Goal: Navigation & Orientation: Find specific page/section

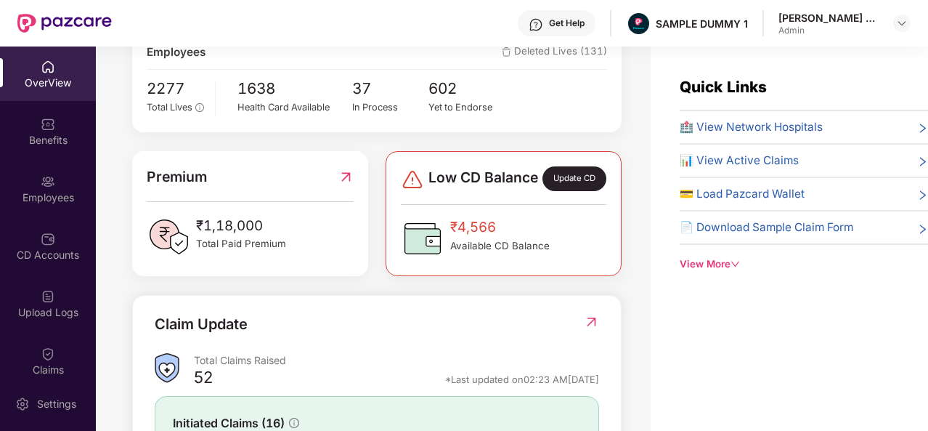
scroll to position [275, 0]
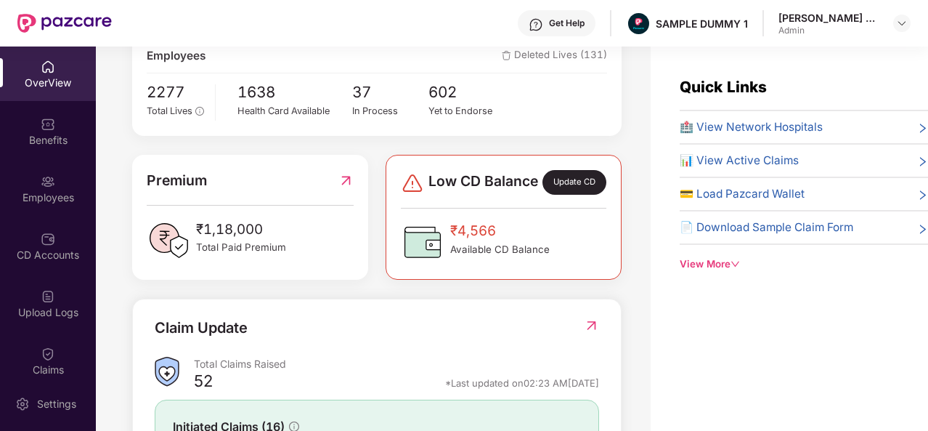
click at [711, 134] on span "🏥 View Network Hospitals" at bounding box center [751, 126] width 143 height 17
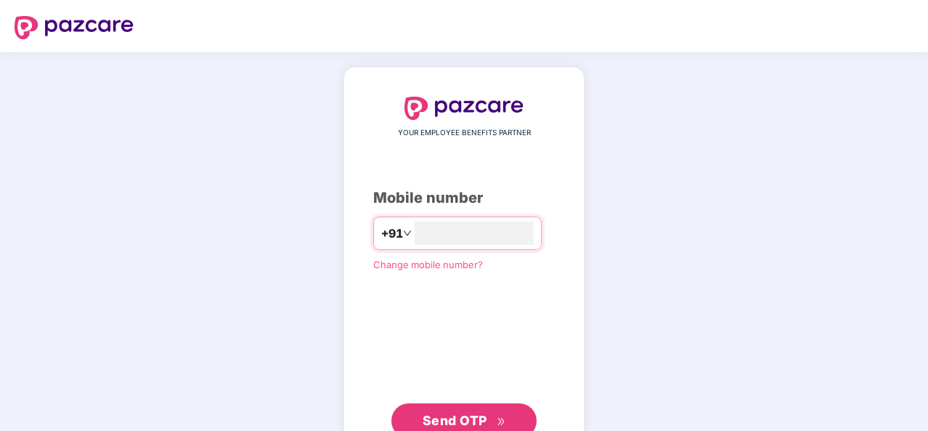
type input "**********"
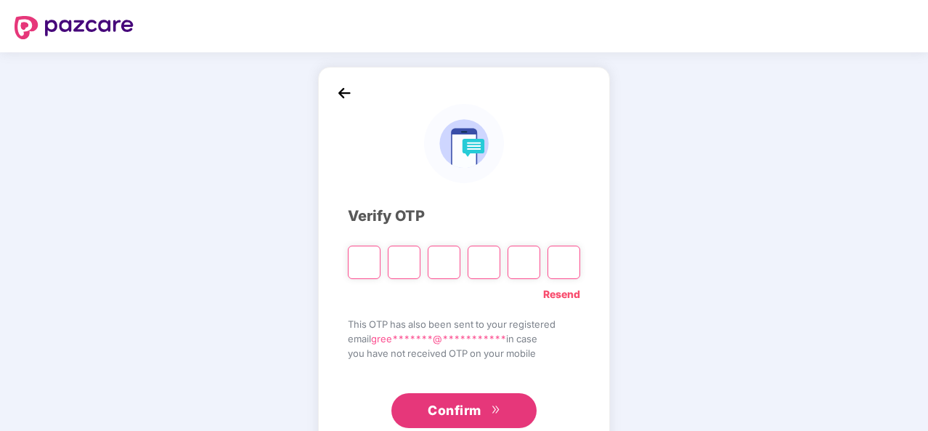
type input "*"
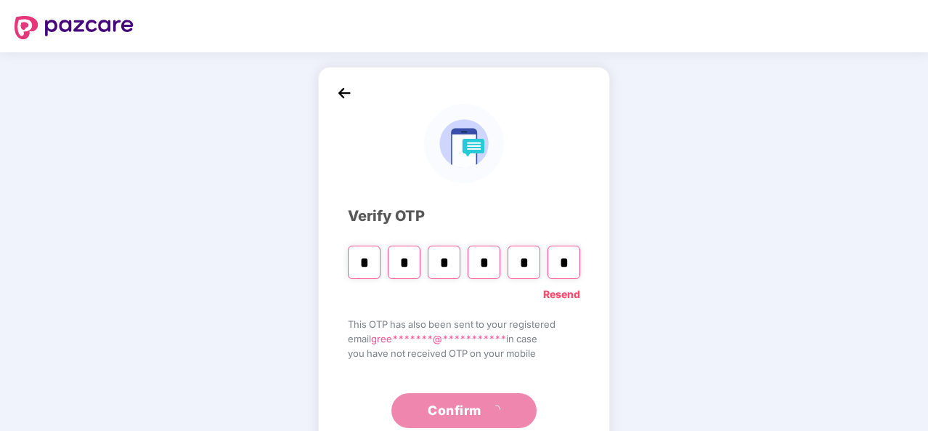
type input "*"
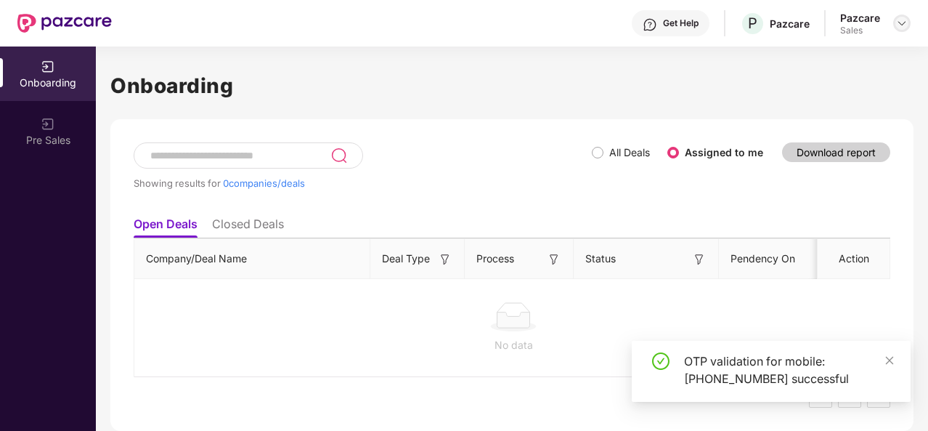
click at [906, 21] on img at bounding box center [902, 23] width 12 height 12
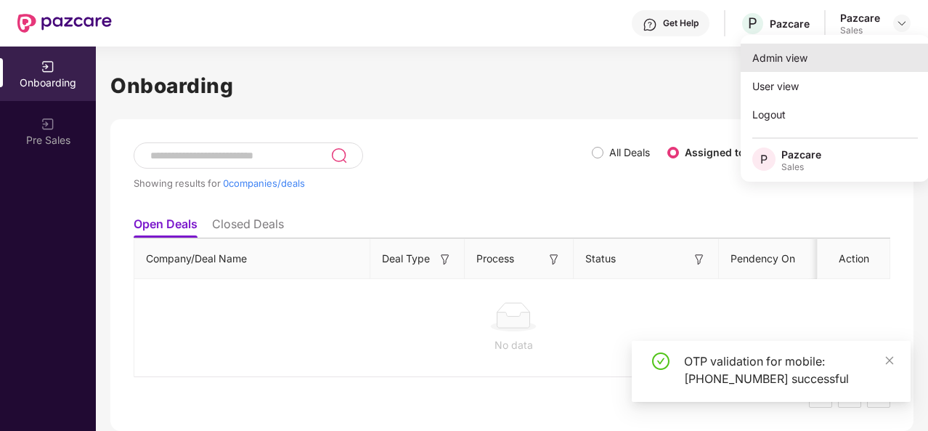
click at [823, 62] on div "Admin view" at bounding box center [835, 58] width 189 height 28
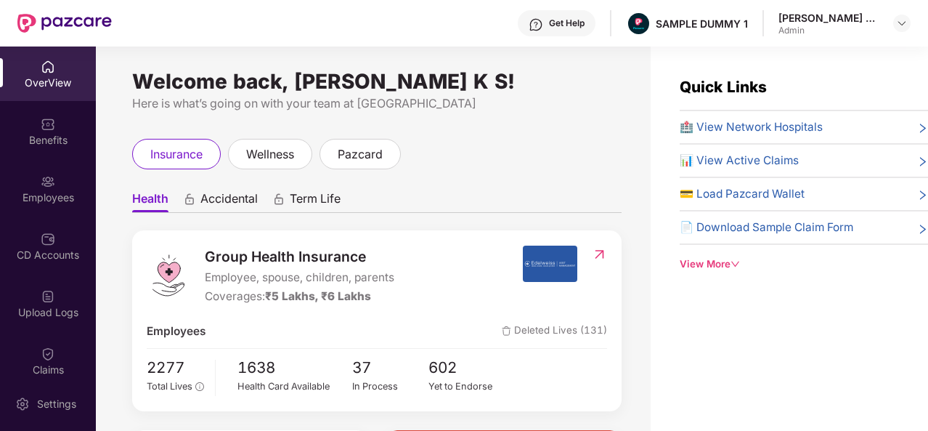
click at [805, 121] on span "🏥 View Network Hospitals" at bounding box center [751, 126] width 143 height 17
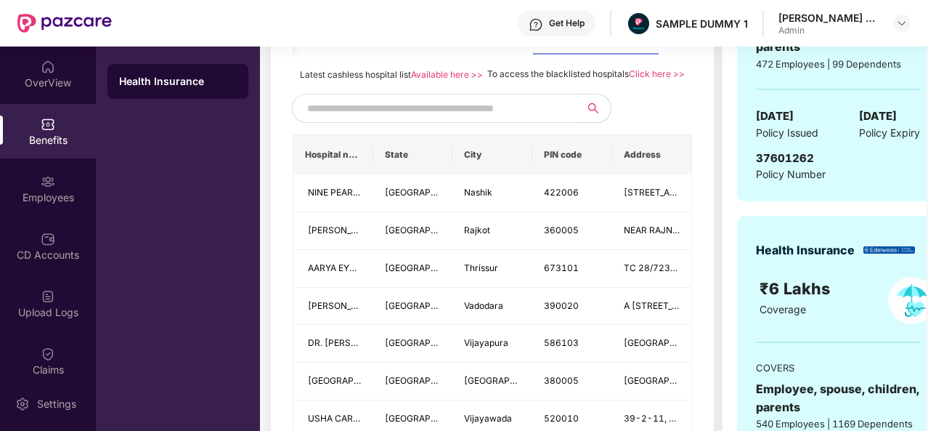
scroll to position [347, 0]
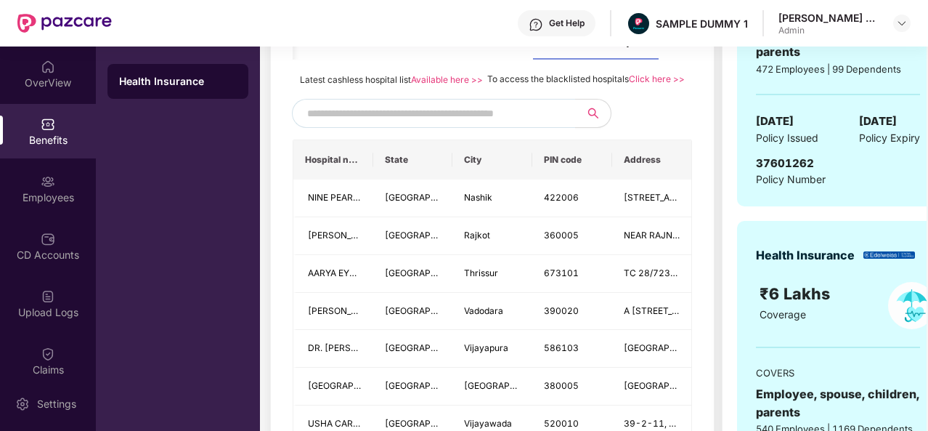
click at [470, 124] on input "text" at bounding box center [431, 113] width 248 height 22
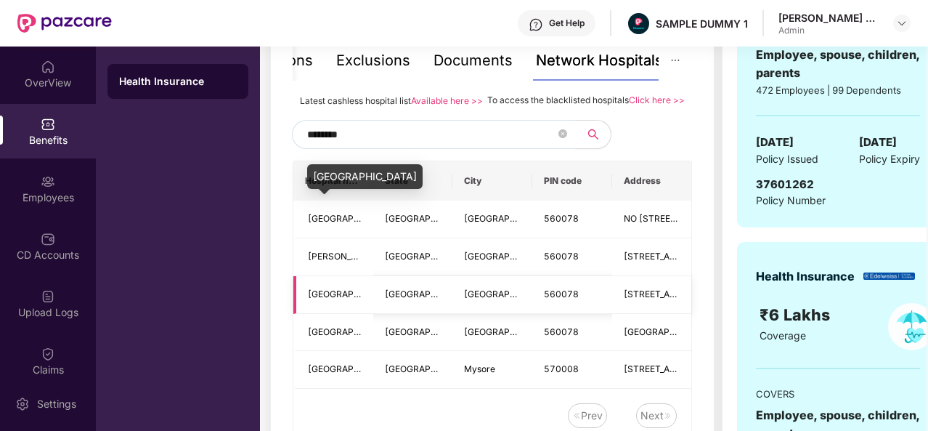
scroll to position [296, 0]
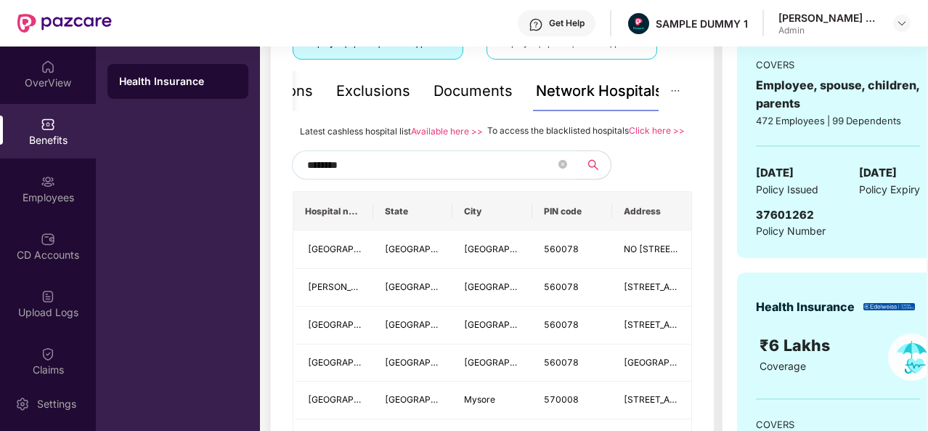
type input "********"
click at [457, 92] on div "Documents" at bounding box center [473, 91] width 79 height 23
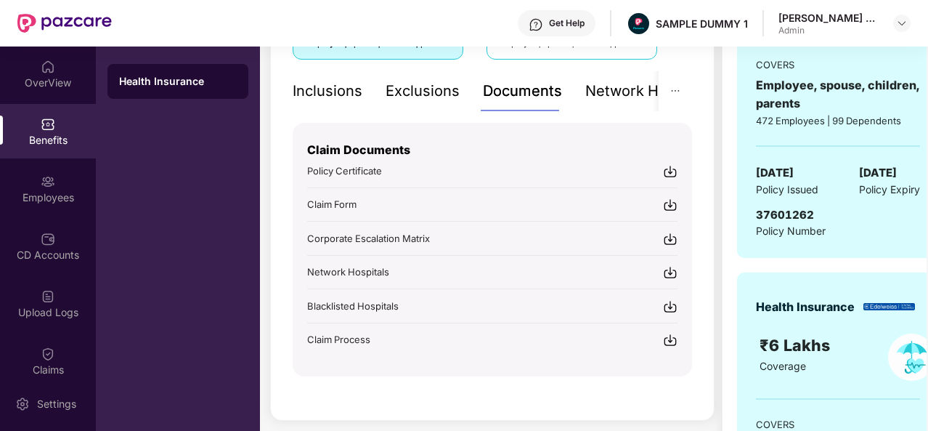
click at [349, 101] on div "Inclusions" at bounding box center [328, 91] width 70 height 23
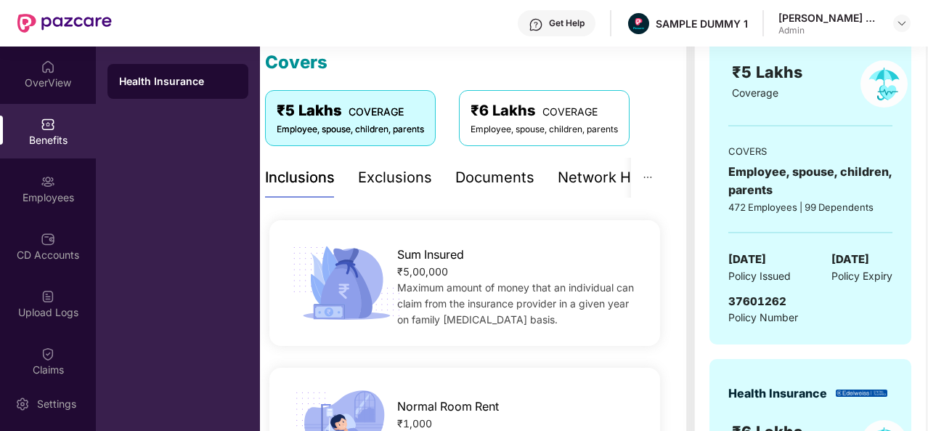
scroll to position [208, 0]
click at [401, 191] on div "Exclusions" at bounding box center [395, 178] width 74 height 40
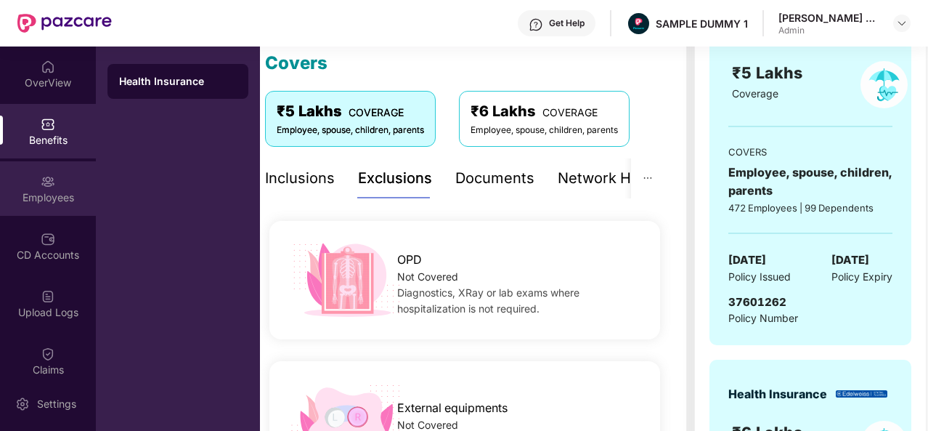
click at [53, 187] on div "Employees" at bounding box center [48, 188] width 96 height 54
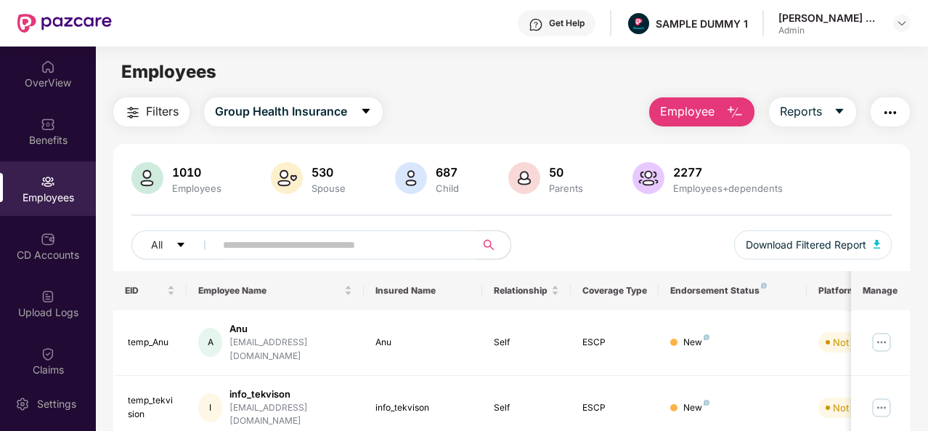
click at [741, 118] on img "button" at bounding box center [734, 112] width 17 height 17
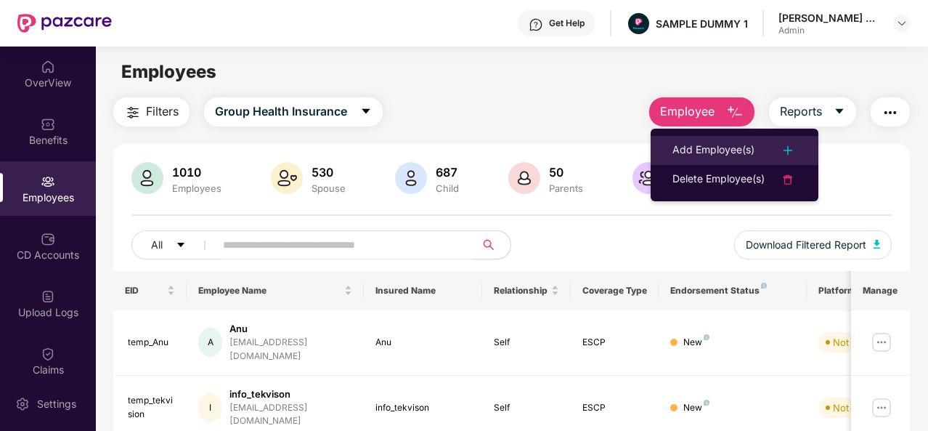
click at [744, 142] on div "Add Employee(s)" at bounding box center [713, 150] width 82 height 17
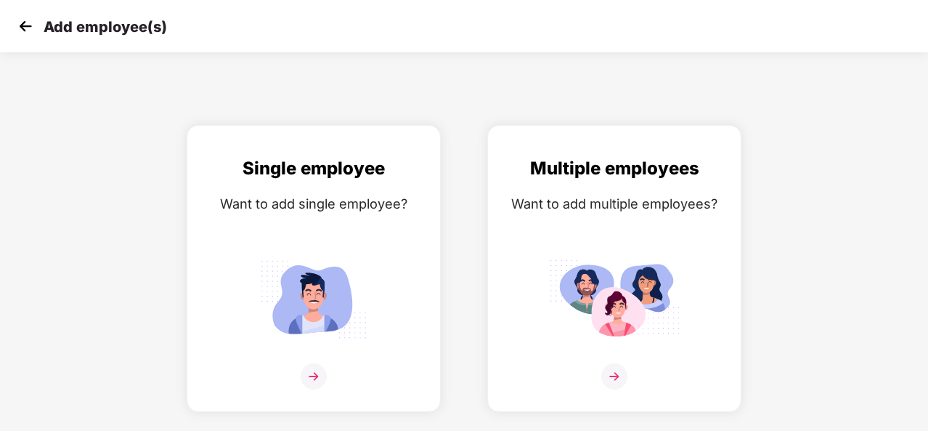
click at [28, 26] on img at bounding box center [26, 26] width 22 height 22
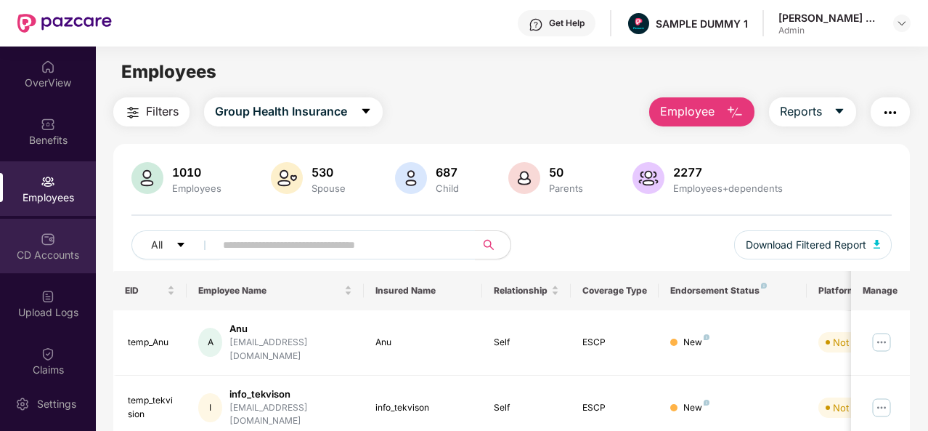
click at [74, 245] on div "CD Accounts" at bounding box center [48, 246] width 96 height 54
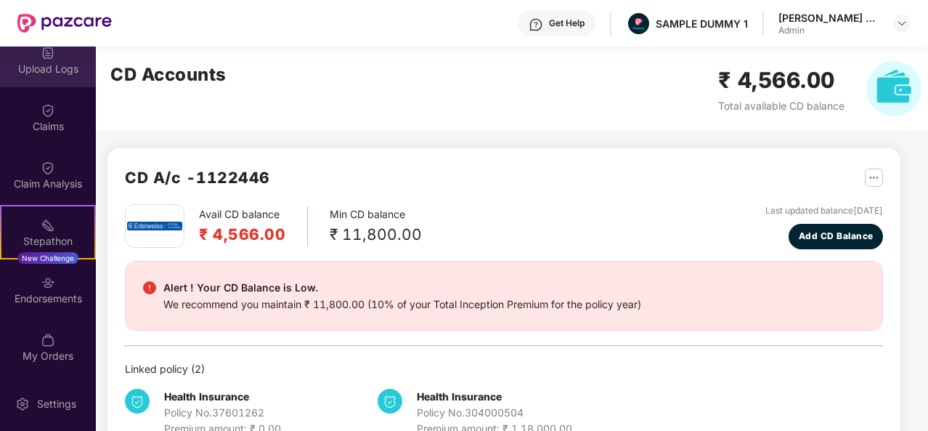
scroll to position [253, 0]
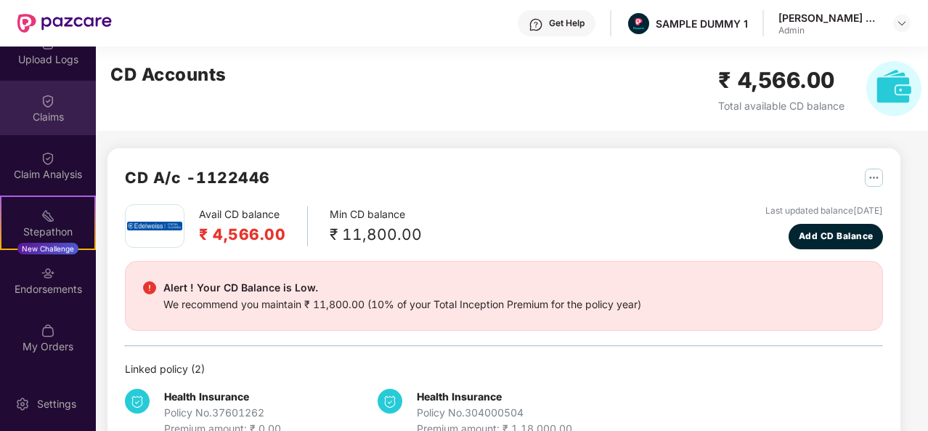
click at [44, 129] on div "Claims" at bounding box center [48, 108] width 96 height 54
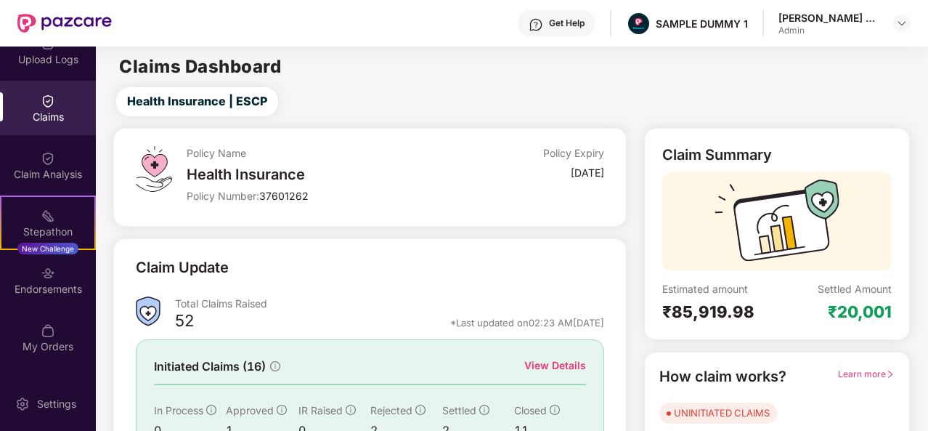
scroll to position [12, 0]
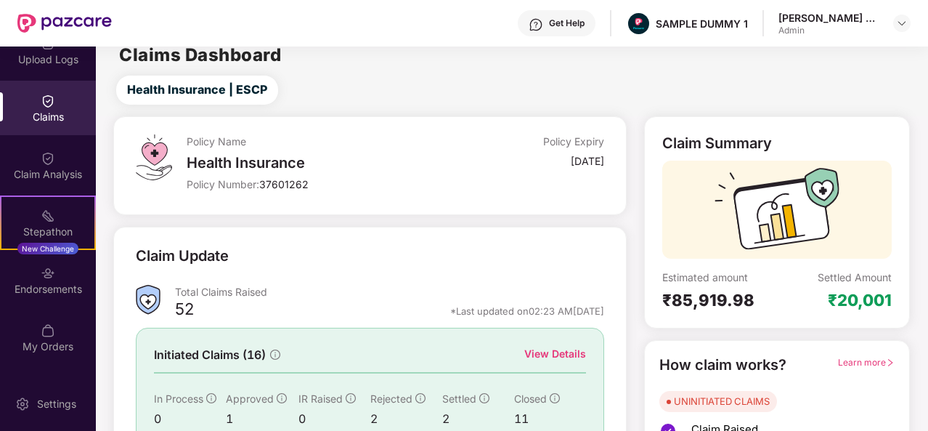
click at [558, 352] on div "View Details" at bounding box center [555, 354] width 62 height 16
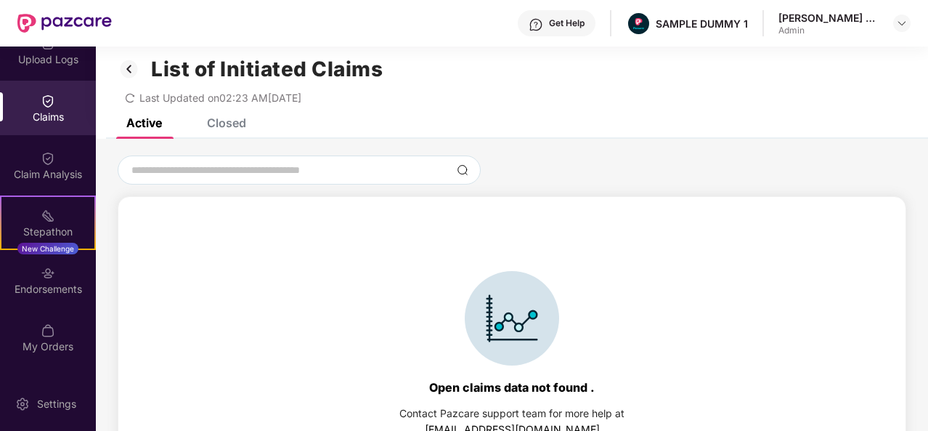
click at [237, 134] on div "Closed" at bounding box center [215, 123] width 61 height 32
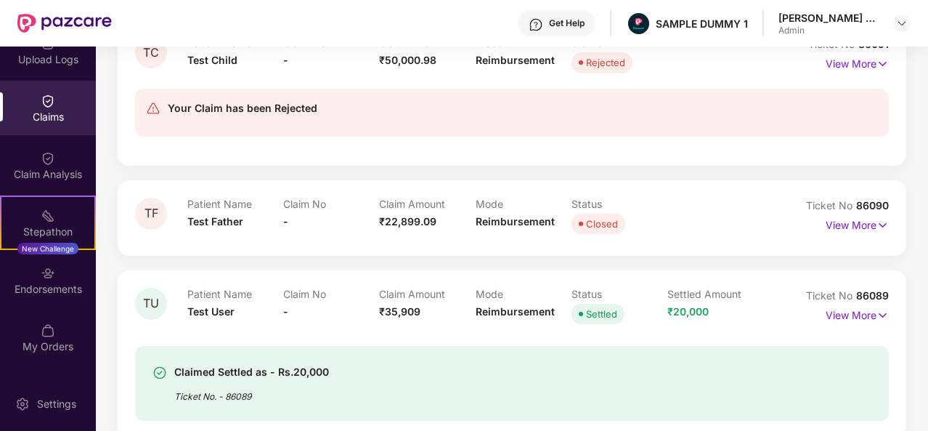
scroll to position [870, 0]
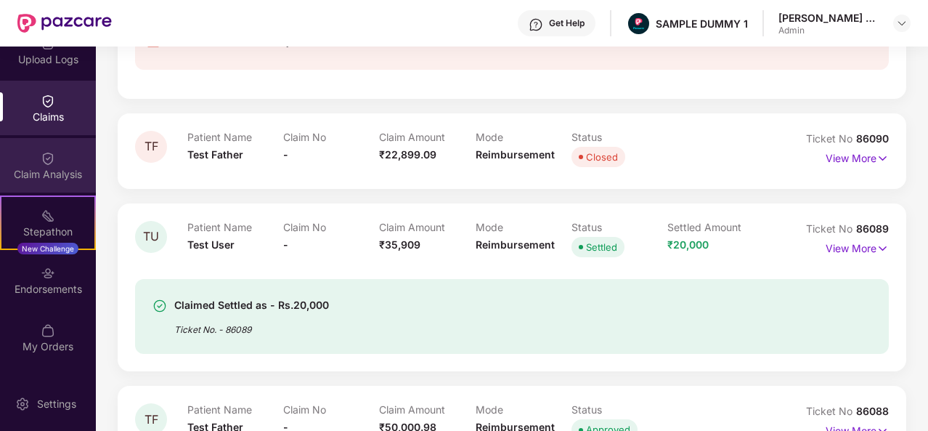
click at [80, 149] on div "Claim Analysis" at bounding box center [48, 165] width 96 height 54
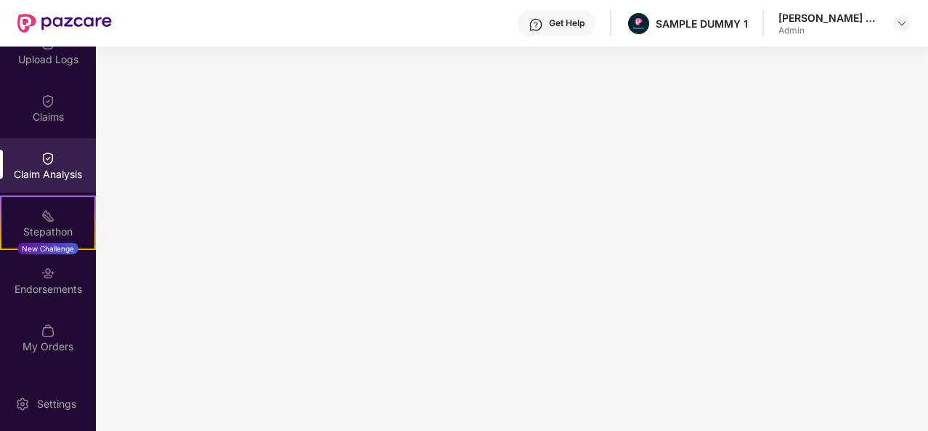
click at [200, 31] on div "Get Help SAMPLE DUMMY 1 [PERSON_NAME] K S Admin" at bounding box center [511, 23] width 799 height 46
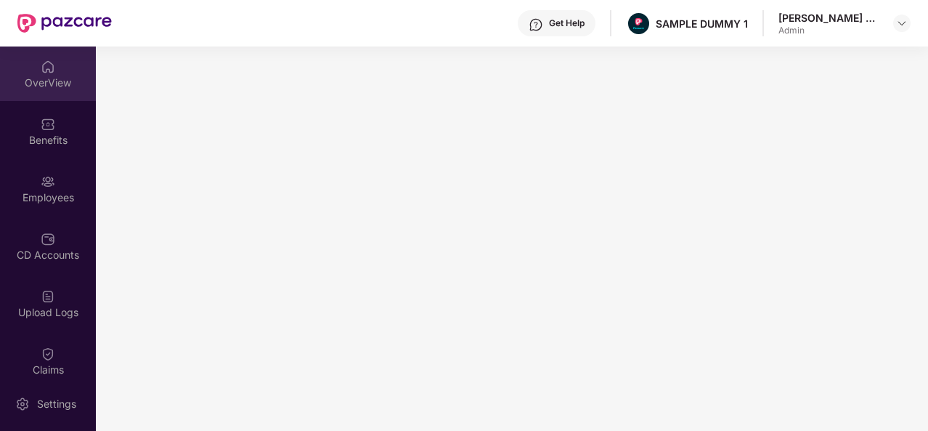
click at [56, 85] on div "OverView" at bounding box center [48, 83] width 96 height 15
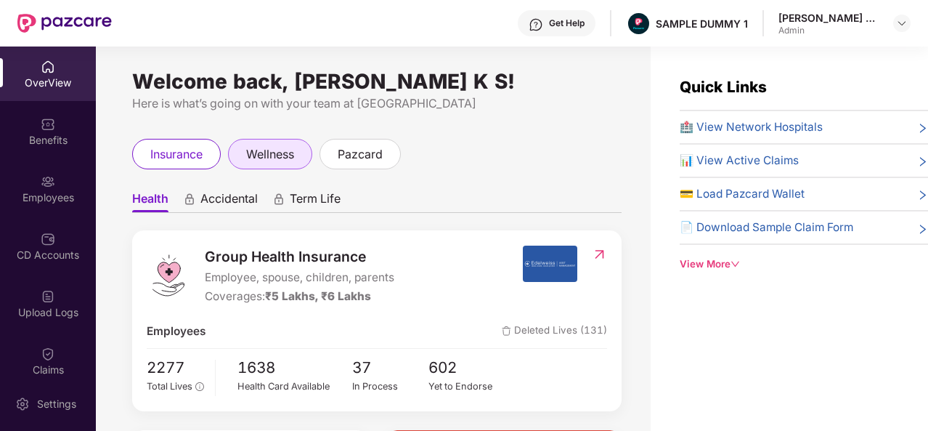
click at [259, 154] on span "wellness" at bounding box center [270, 154] width 48 height 18
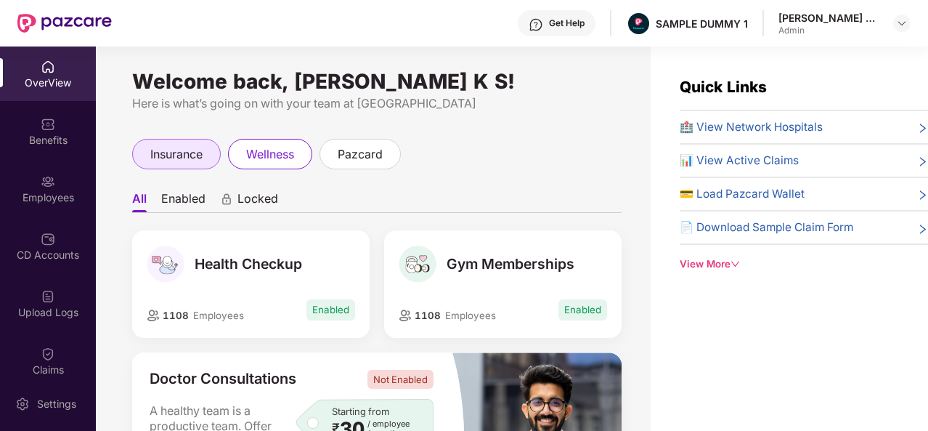
click at [212, 144] on div "insurance" at bounding box center [176, 154] width 89 height 30
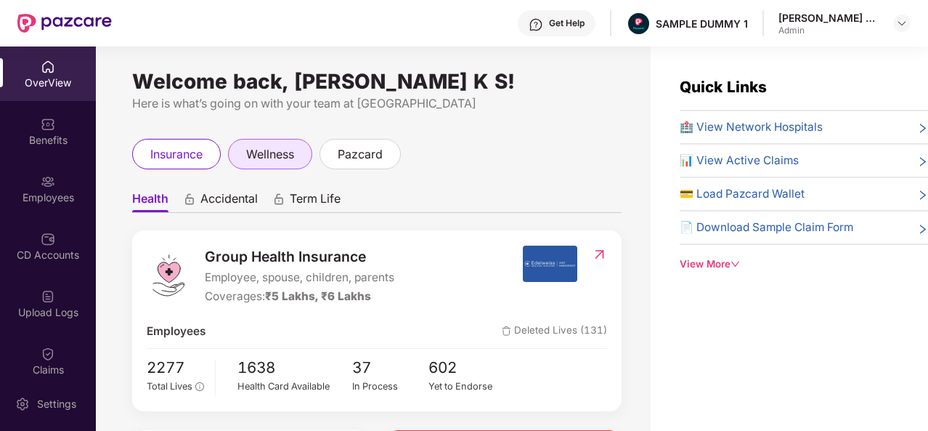
click at [238, 154] on div "wellness" at bounding box center [270, 154] width 84 height 30
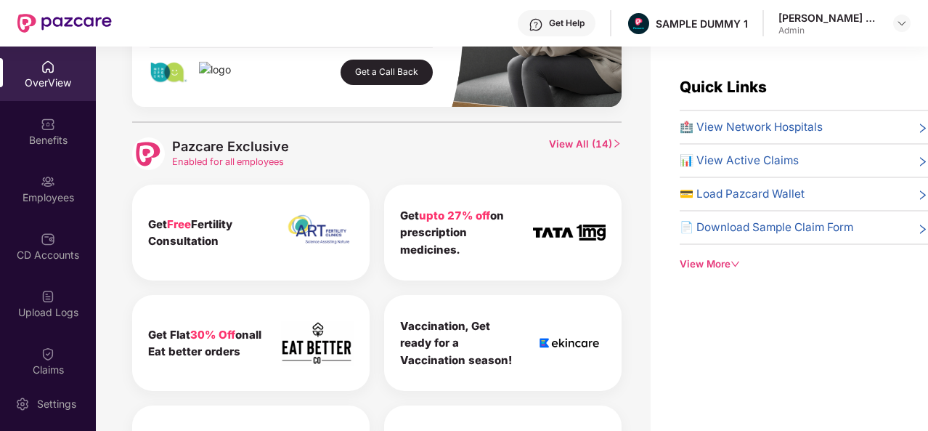
scroll to position [641, 0]
click at [604, 137] on span "View All ( 14 )" at bounding box center [585, 153] width 73 height 33
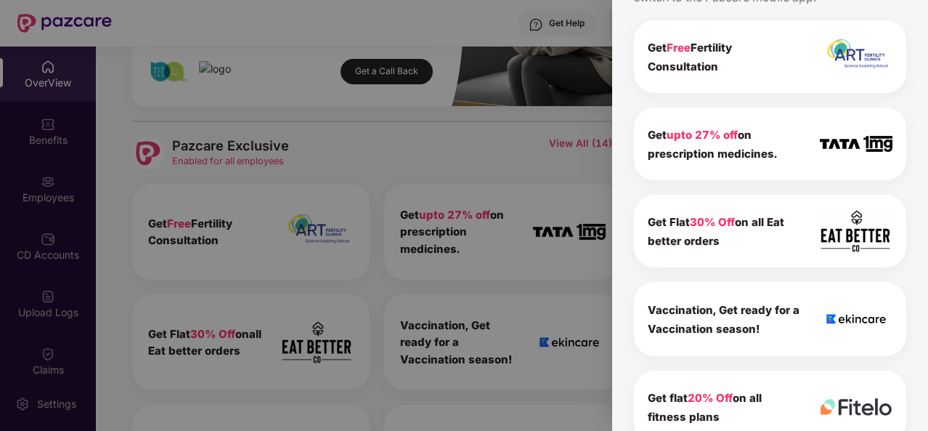
scroll to position [0, 0]
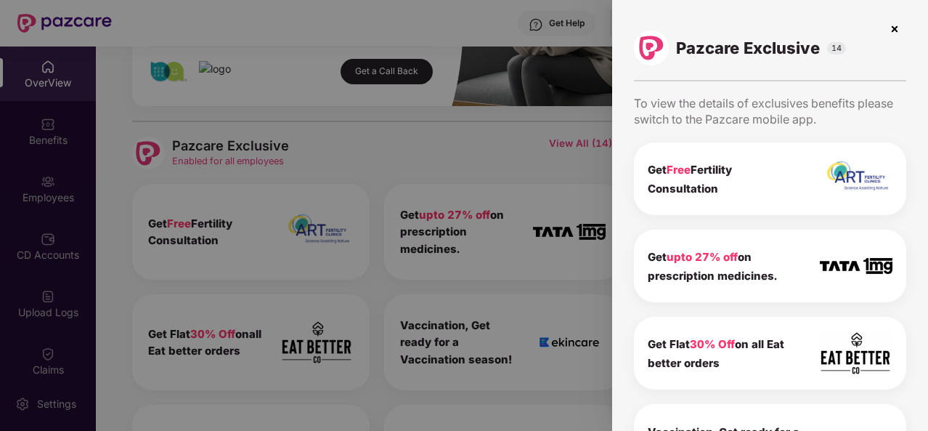
click at [894, 33] on img at bounding box center [894, 28] width 23 height 23
